Goal: Task Accomplishment & Management: Use online tool/utility

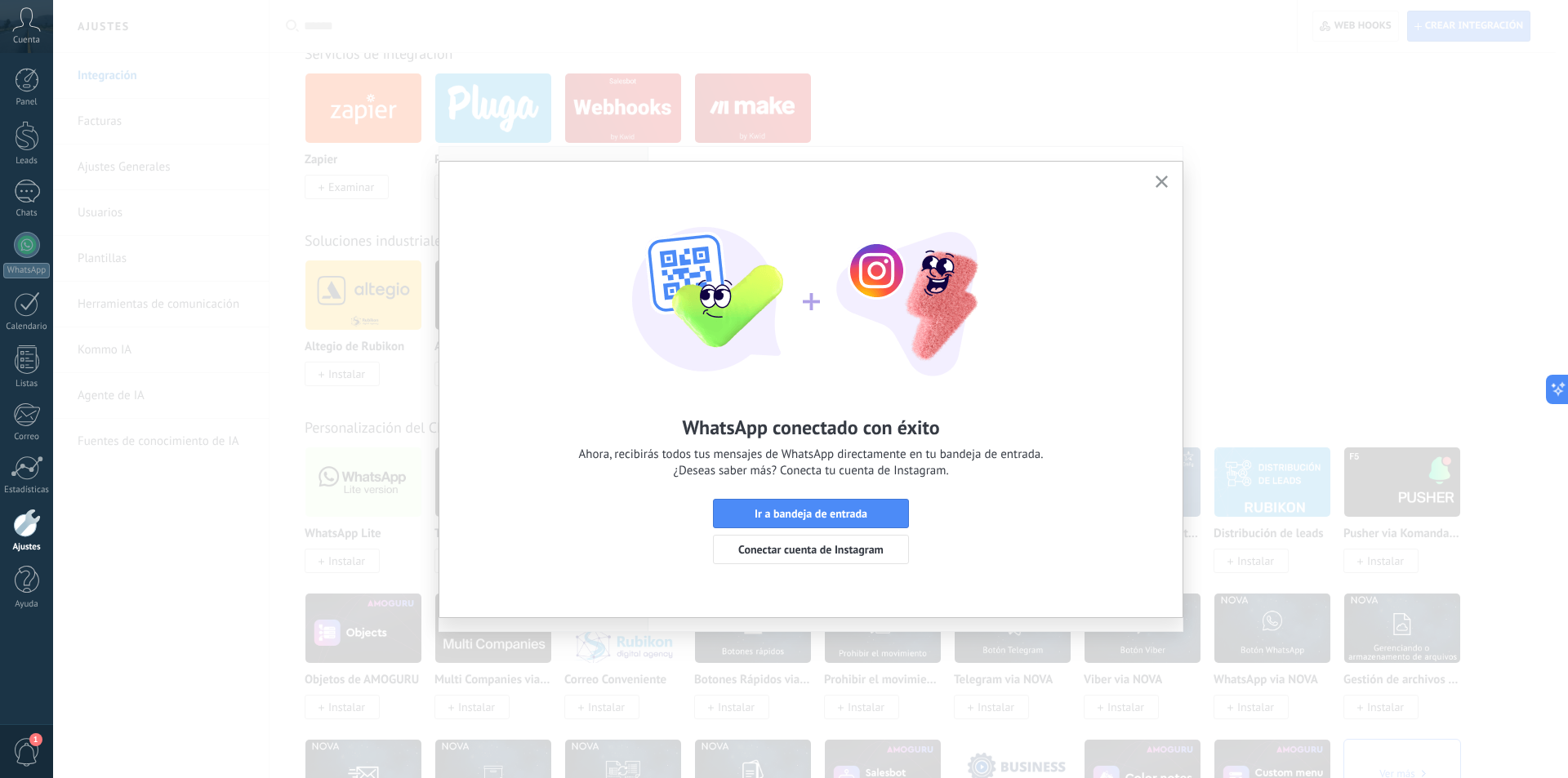
click at [1162, 179] on icon "button" at bounding box center [1160, 182] width 12 height 12
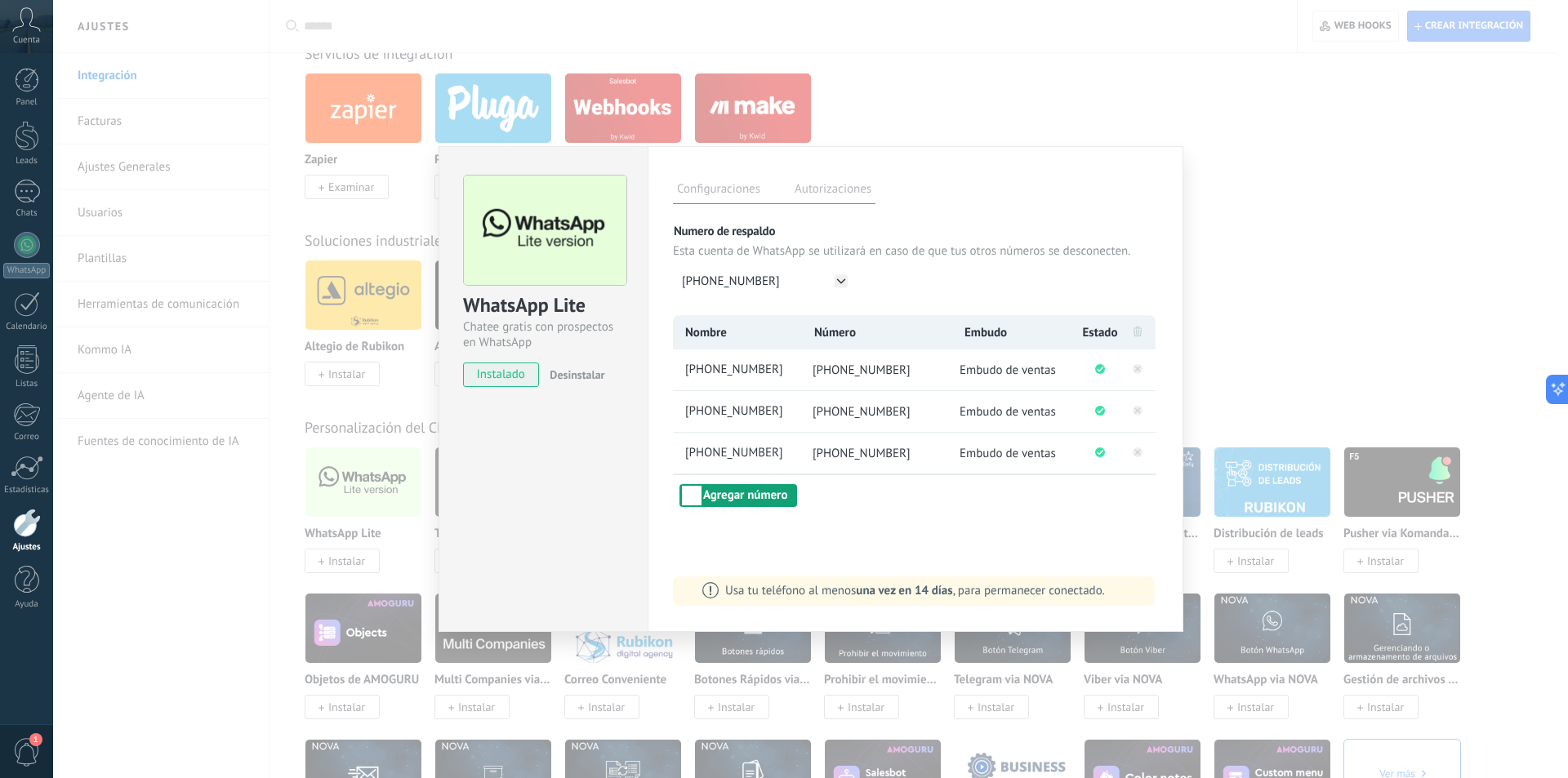
click at [762, 494] on button "Agregar número" at bounding box center [738, 495] width 118 height 23
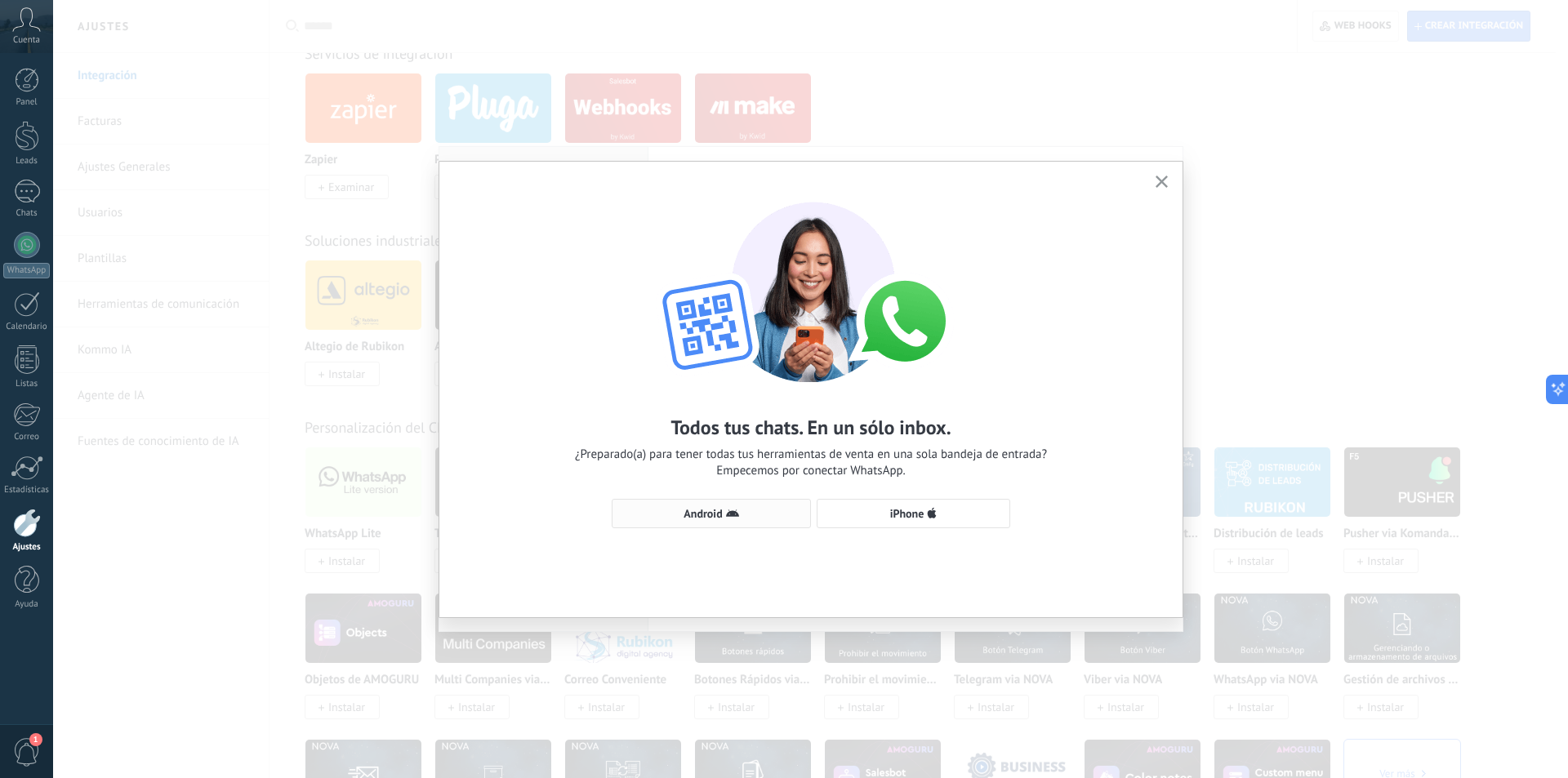
click at [715, 515] on span "Android" at bounding box center [702, 514] width 39 height 11
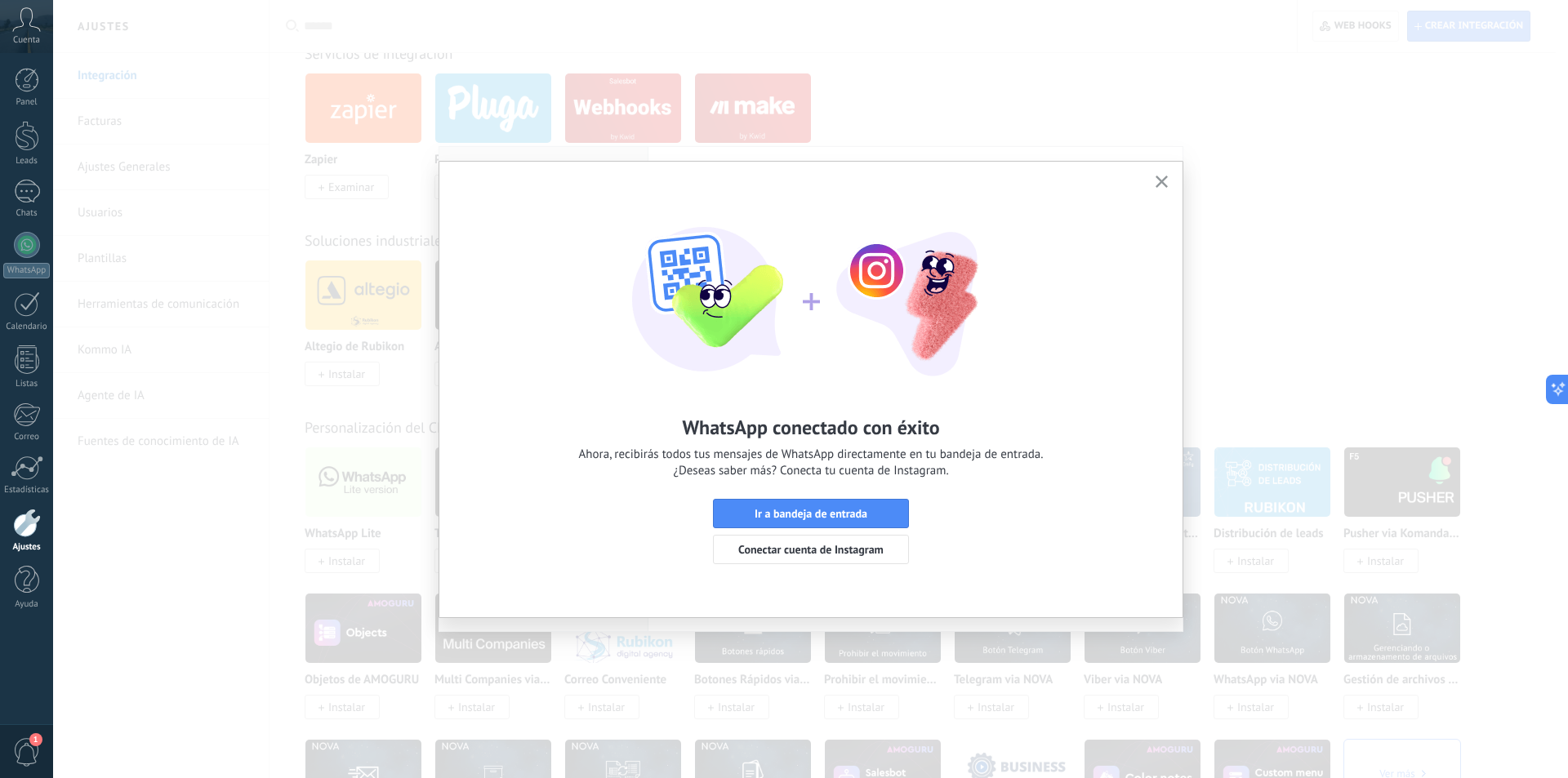
click at [1165, 174] on button "button" at bounding box center [1161, 182] width 21 height 22
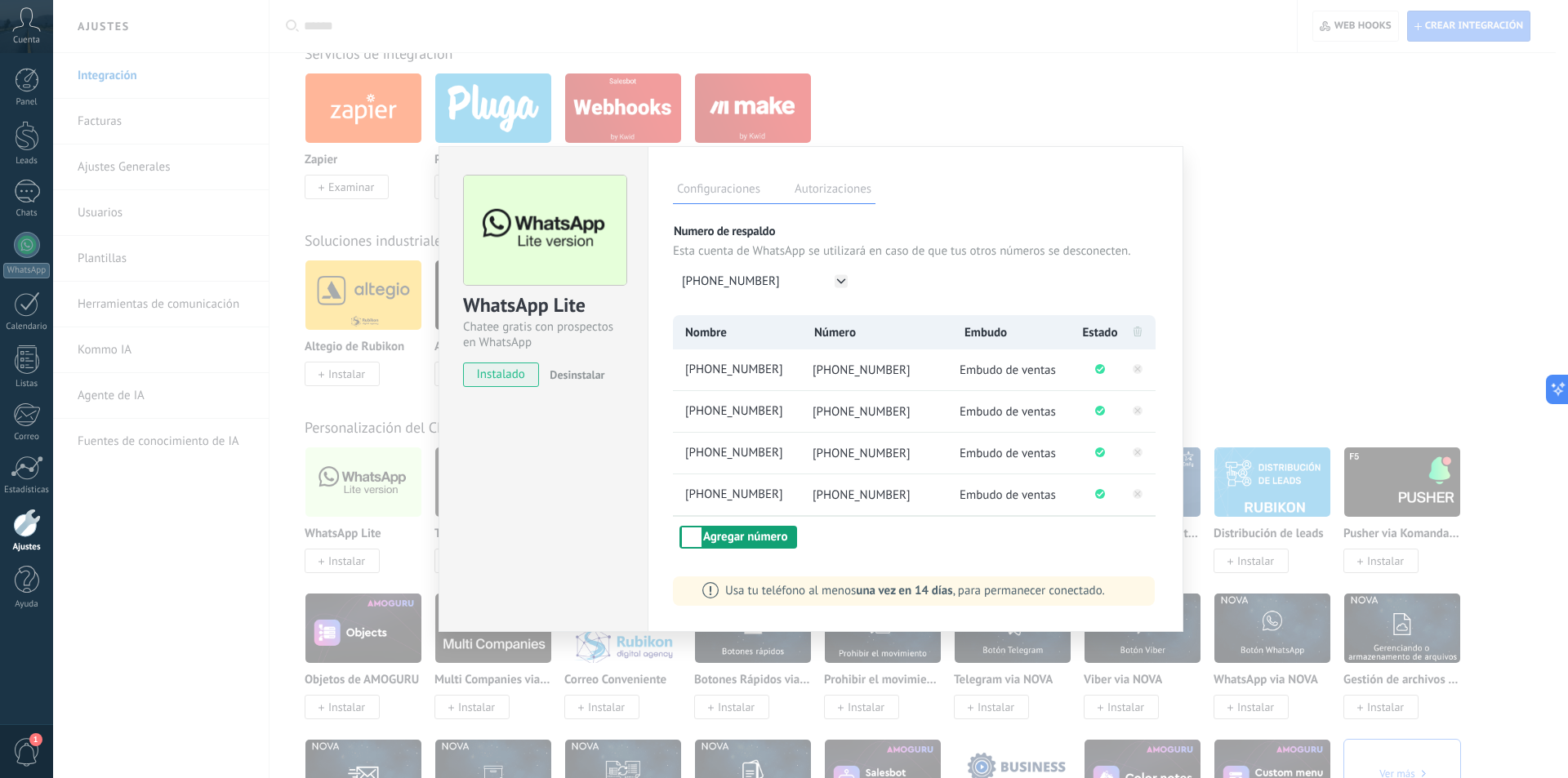
click at [718, 537] on button "Agregar número" at bounding box center [738, 537] width 118 height 23
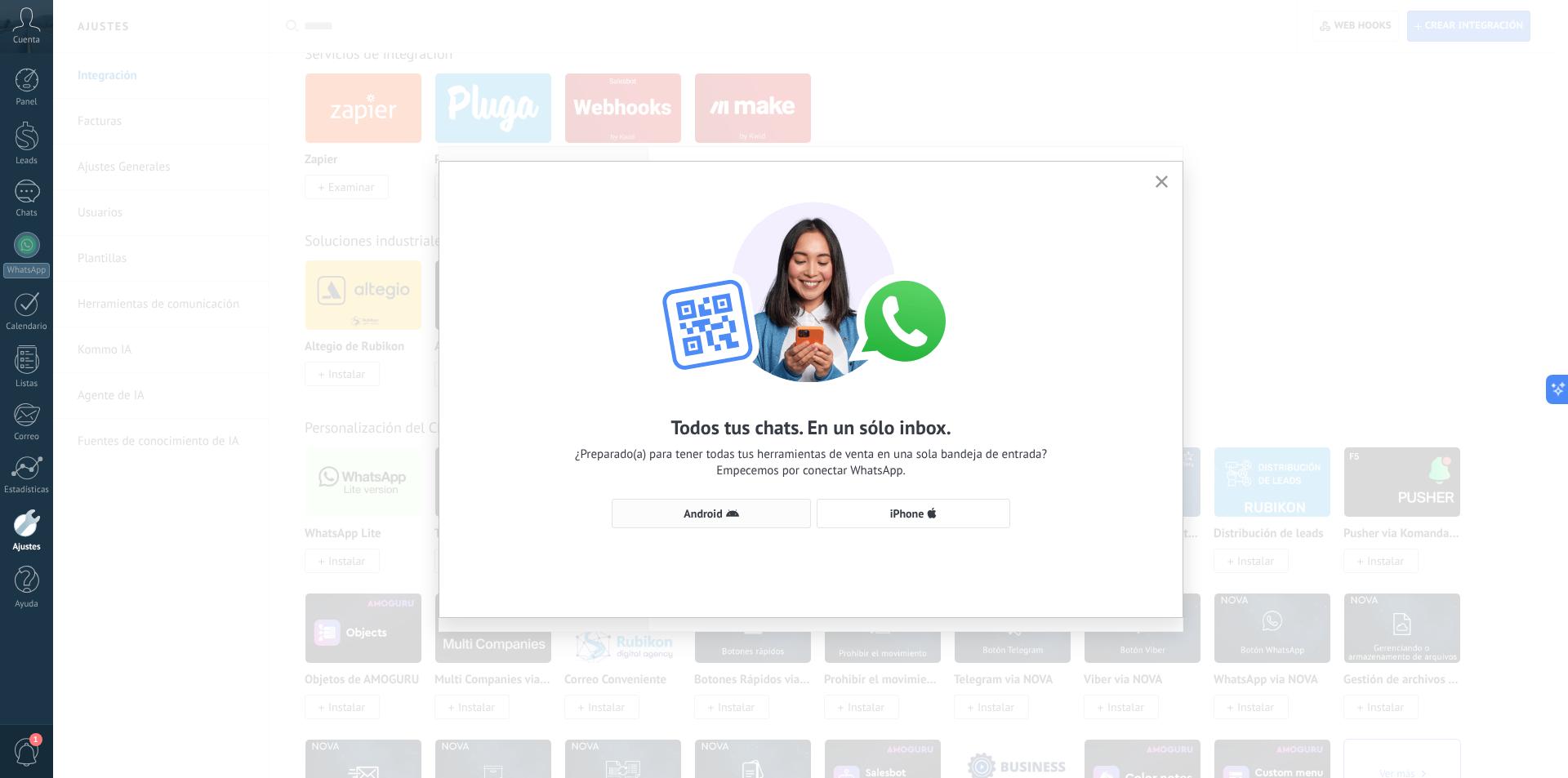
click at [723, 511] on span "Android" at bounding box center [711, 514] width 182 height 13
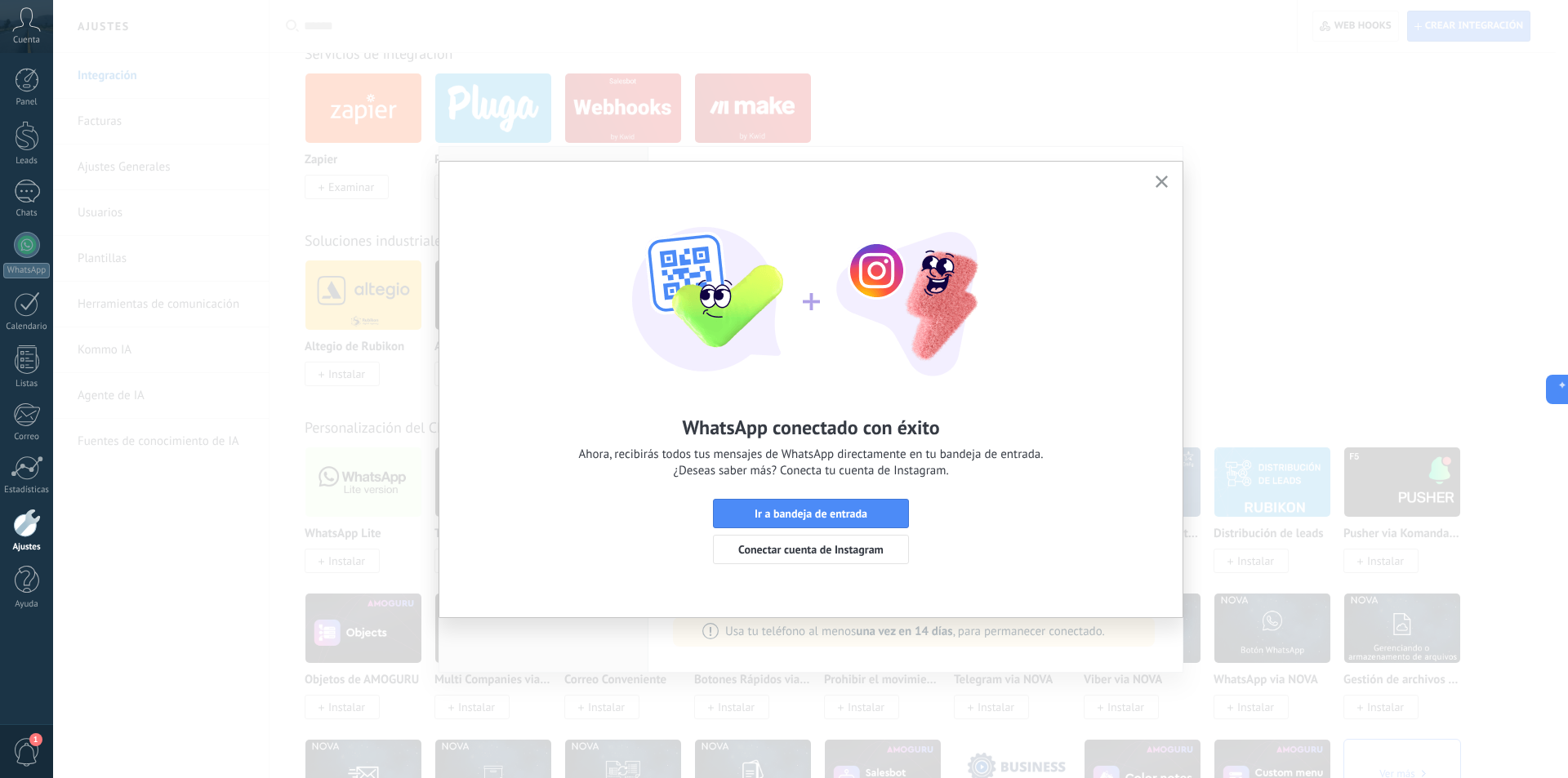
click at [1161, 181] on icon "button" at bounding box center [1160, 182] width 12 height 12
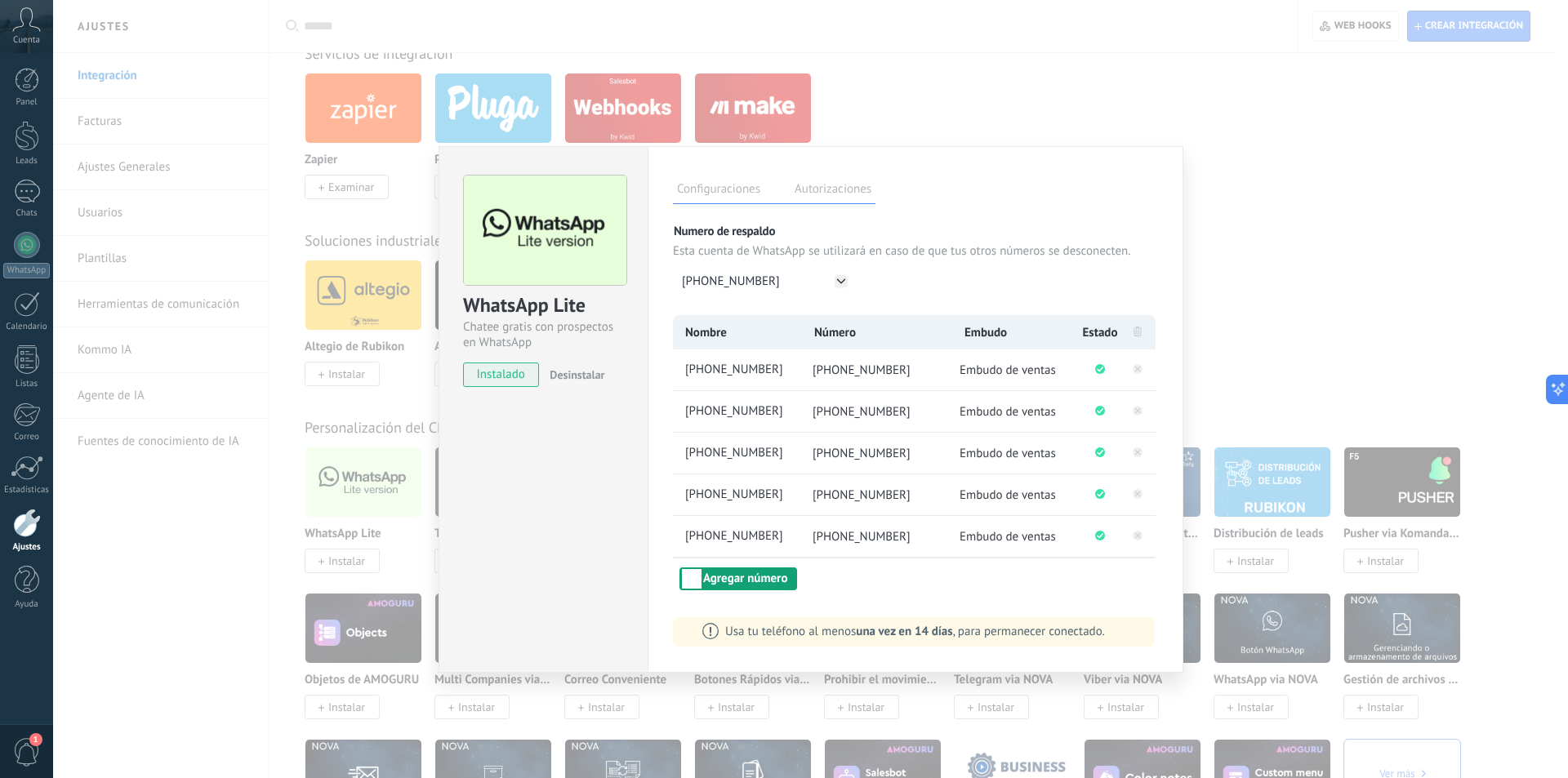
click at [755, 580] on button "Agregar número" at bounding box center [738, 579] width 118 height 23
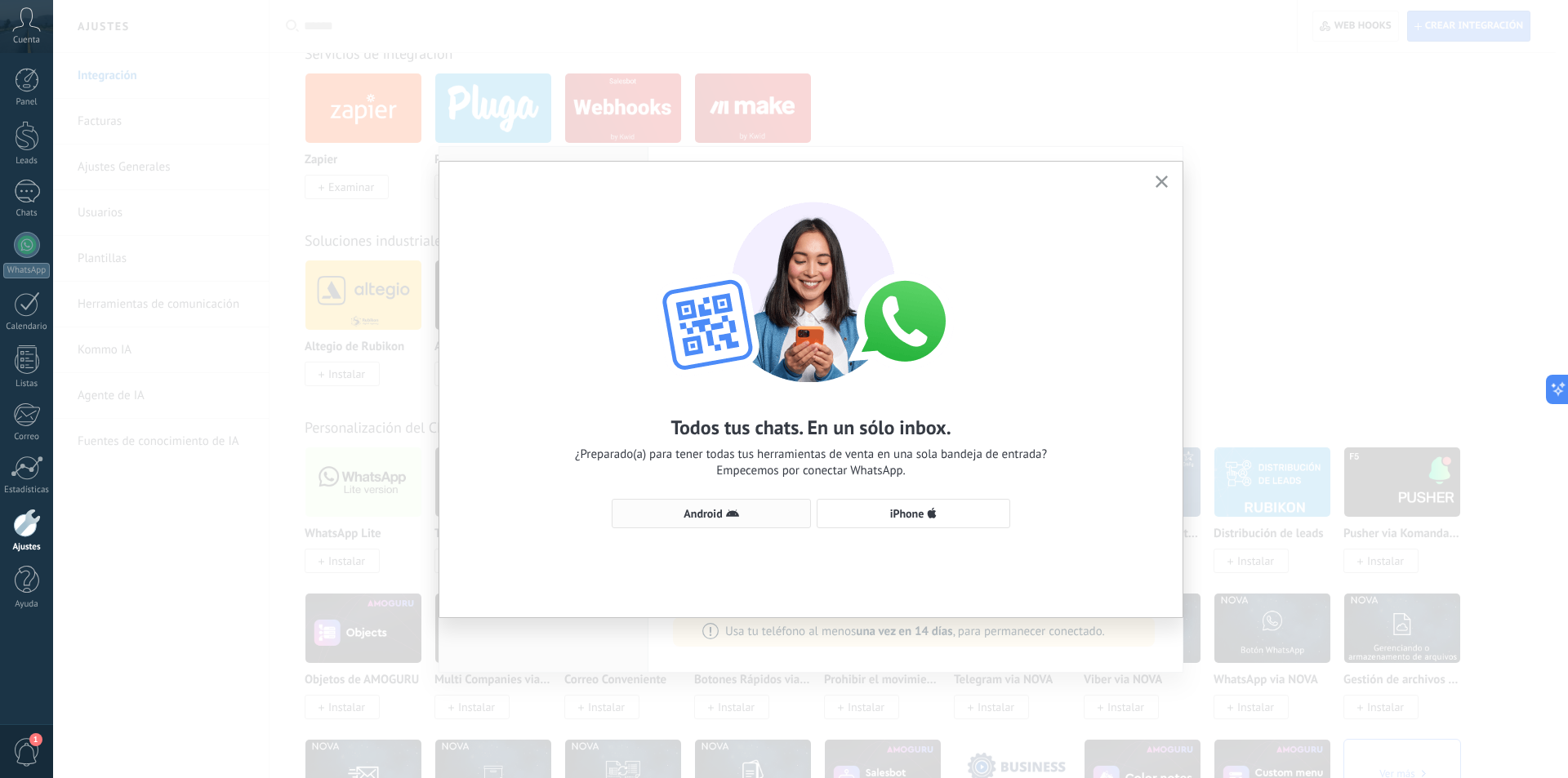
click at [729, 512] on use "button" at bounding box center [732, 513] width 13 height 8
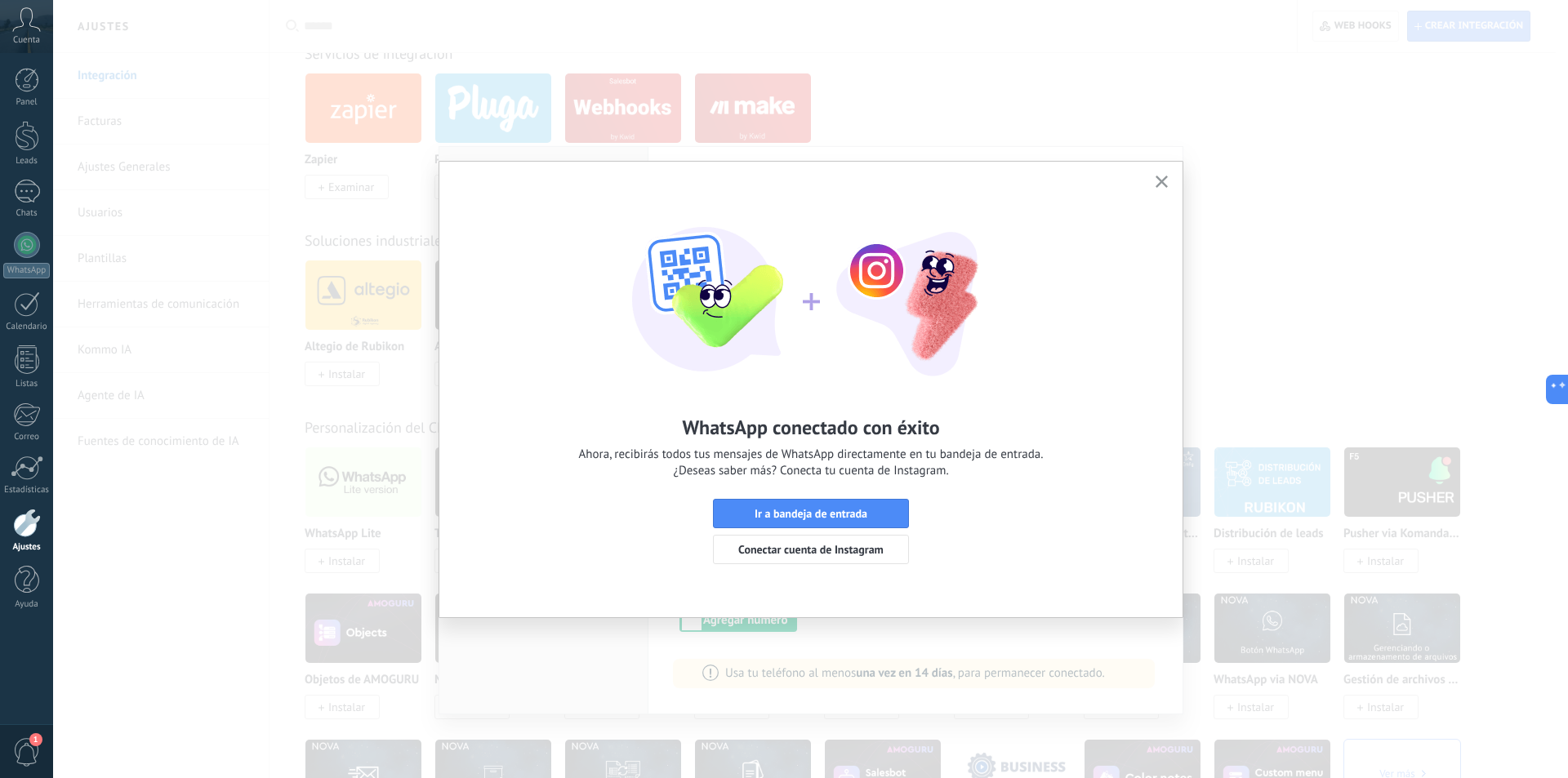
click at [1167, 177] on button "button" at bounding box center [1161, 182] width 21 height 22
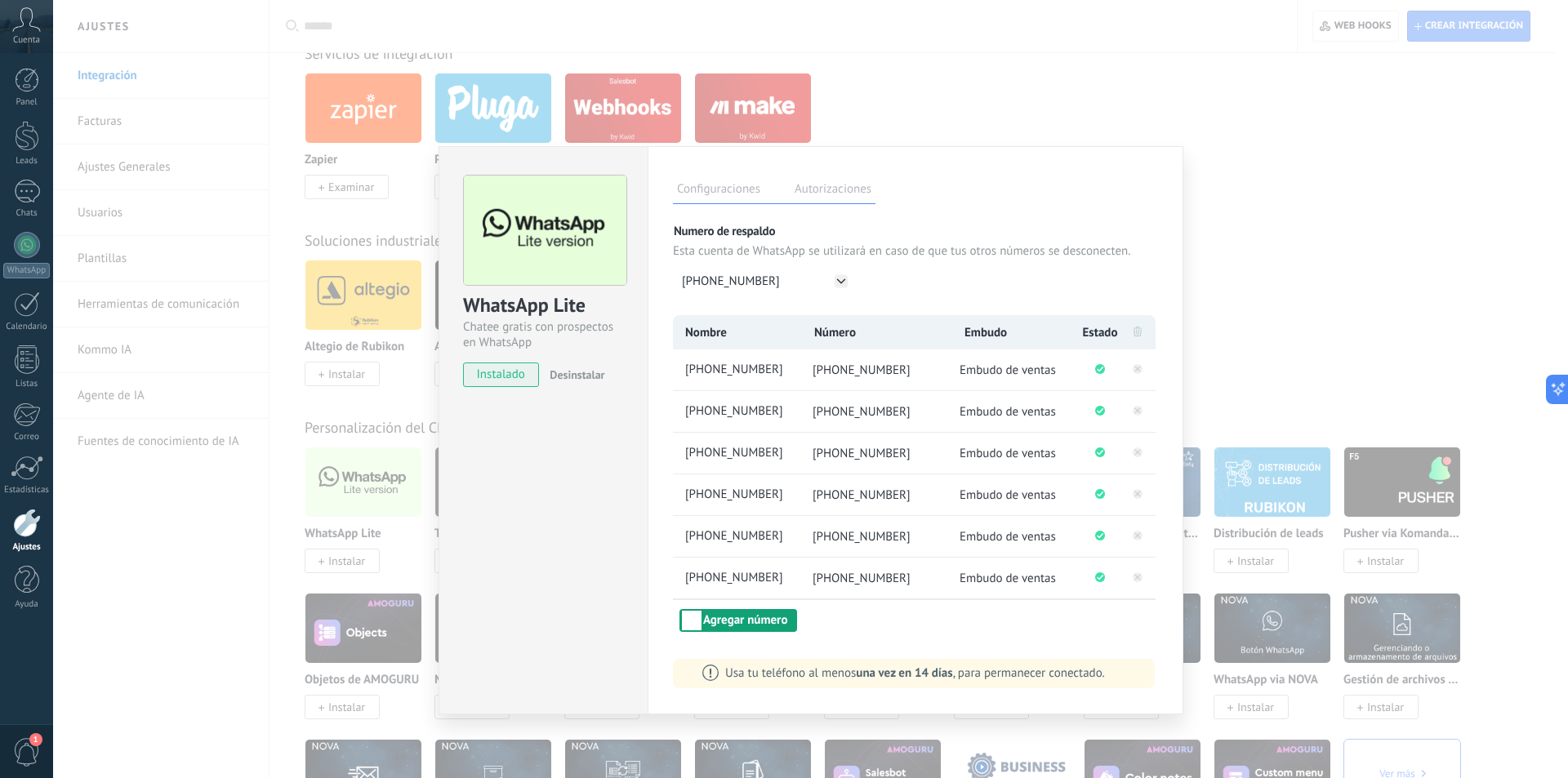
click at [744, 628] on button "Agregar número" at bounding box center [738, 620] width 118 height 23
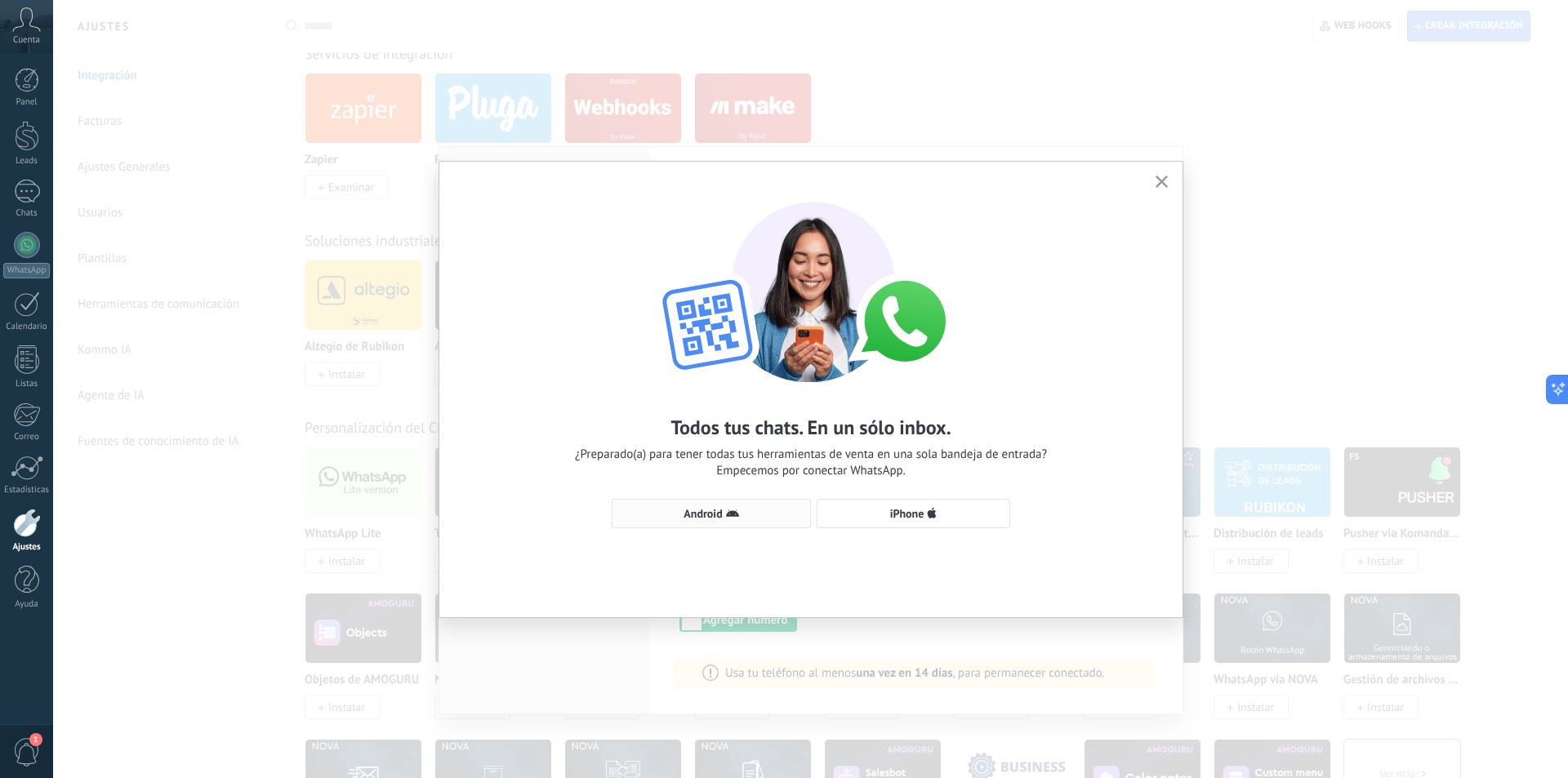
click at [723, 513] on span "Android" at bounding box center [711, 514] width 182 height 13
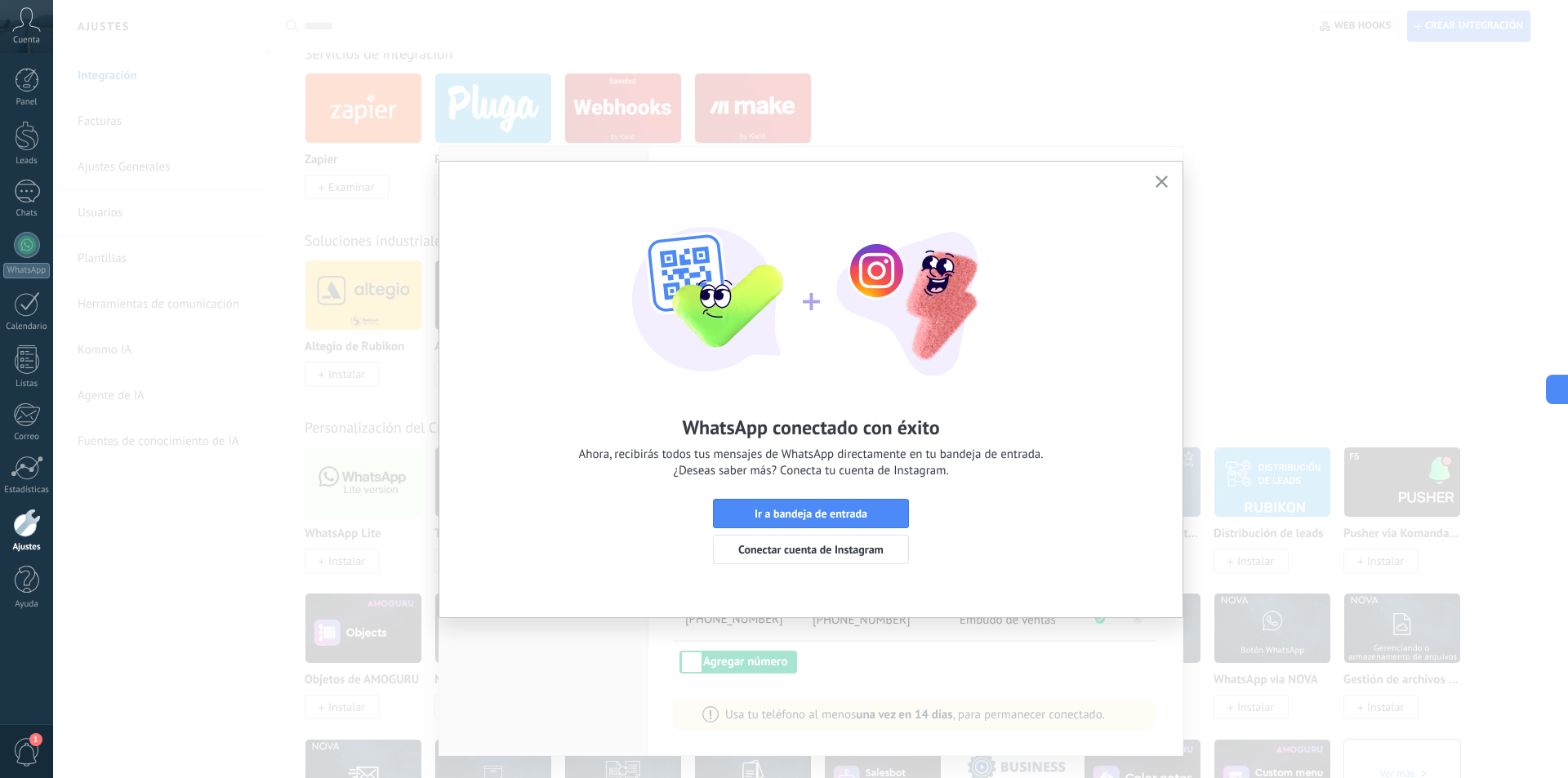
click at [1166, 177] on use "button" at bounding box center [1160, 182] width 12 height 12
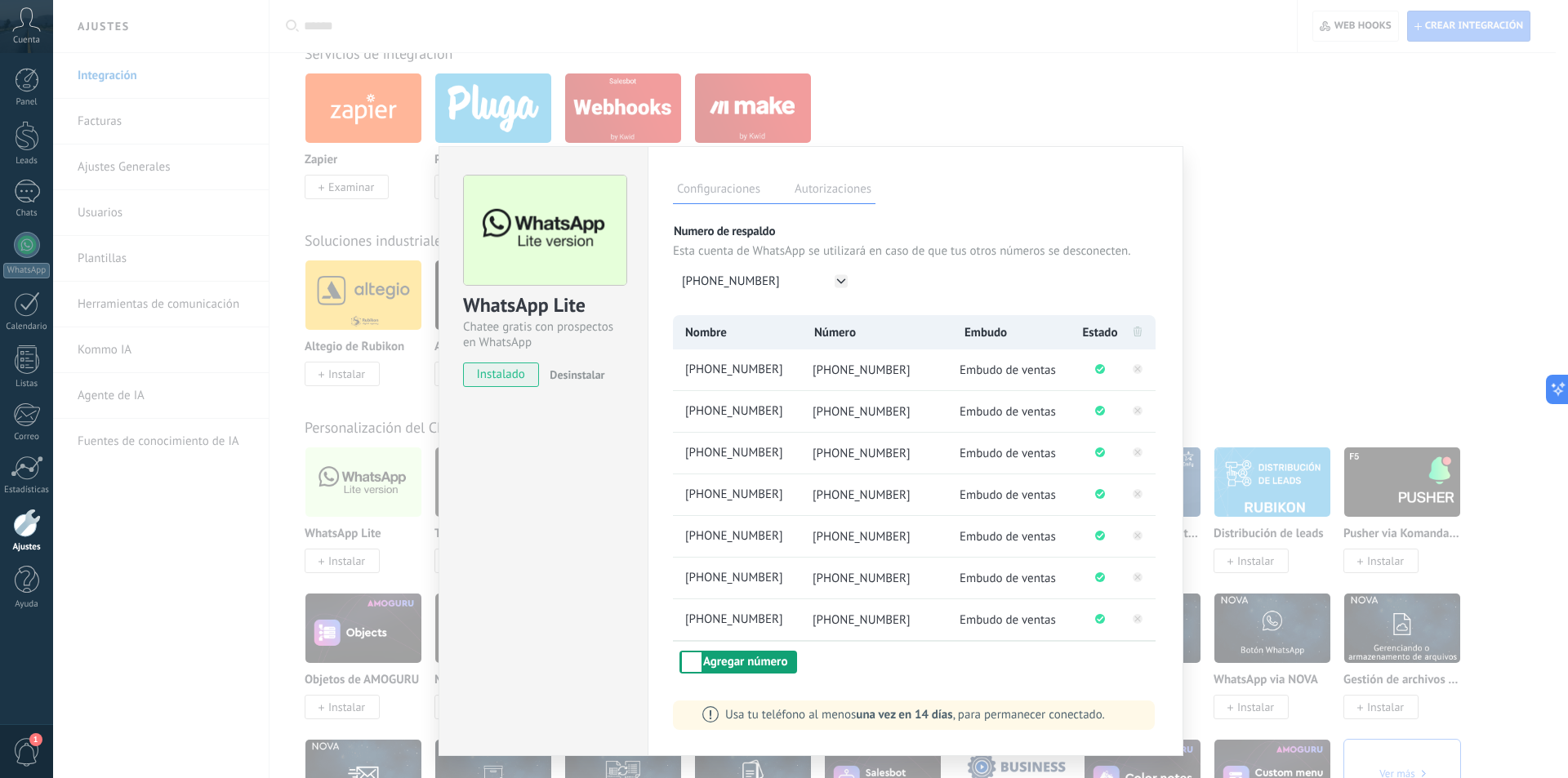
click at [751, 671] on button "Agregar número" at bounding box center [738, 661] width 118 height 23
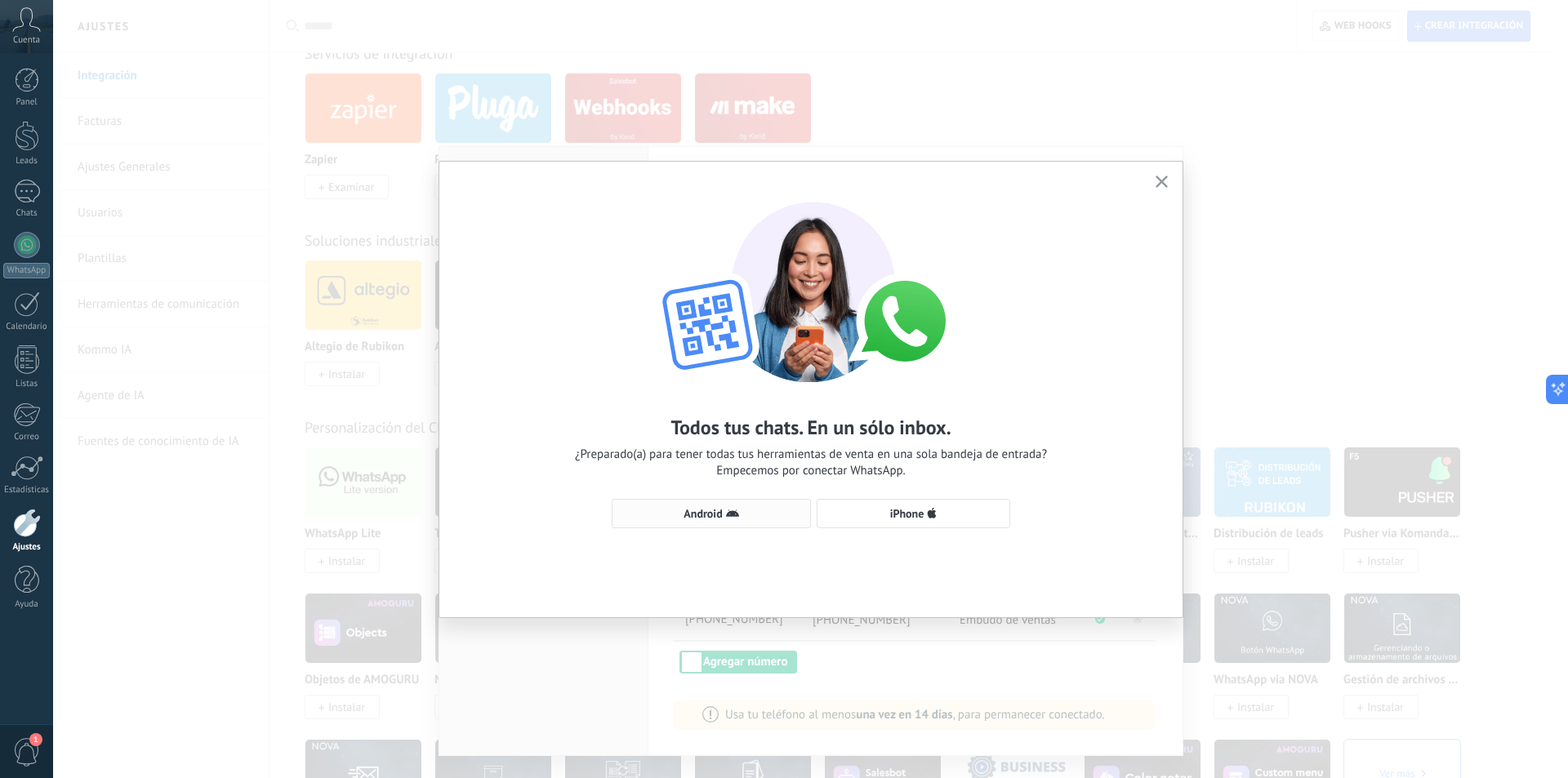
click at [711, 513] on span "Android" at bounding box center [702, 514] width 39 height 11
